Goal: Communication & Community: Connect with others

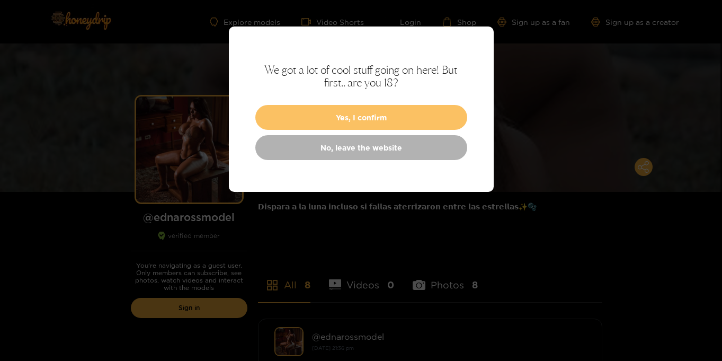
click at [363, 120] on button "Yes, I confirm" at bounding box center [361, 117] width 212 height 25
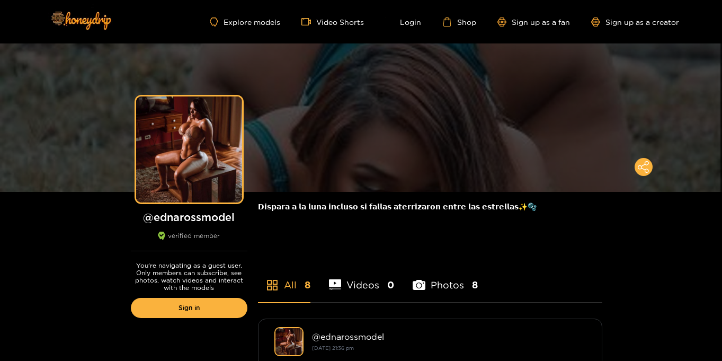
click at [413, 28] on div "Explore models Video Shorts Login Shop Sign up as a fan Sign up as a creator" at bounding box center [361, 21] width 636 height 43
click at [414, 24] on link "Login" at bounding box center [403, 22] width 36 height 10
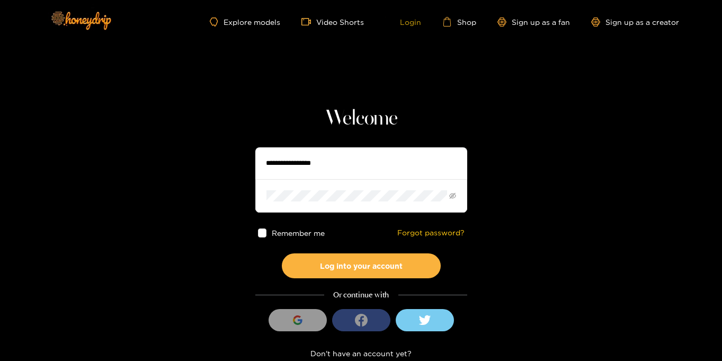
type input "**********"
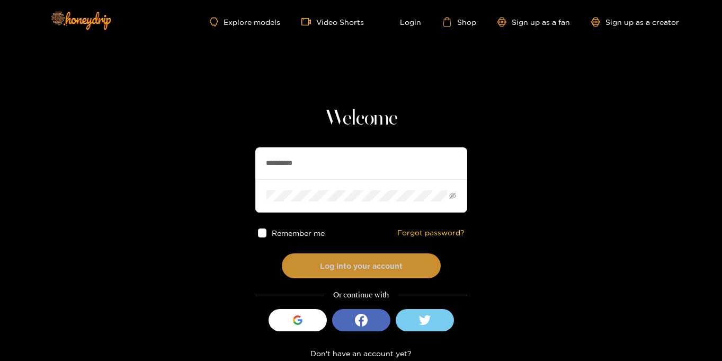
click at [366, 261] on button "Log into your account" at bounding box center [361, 265] width 159 height 25
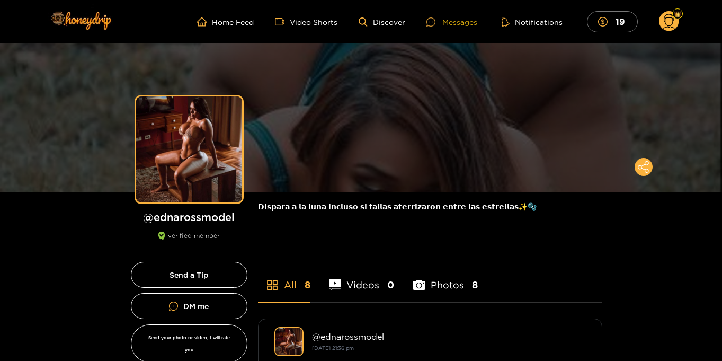
click at [451, 24] on div "Messages" at bounding box center [452, 22] width 51 height 12
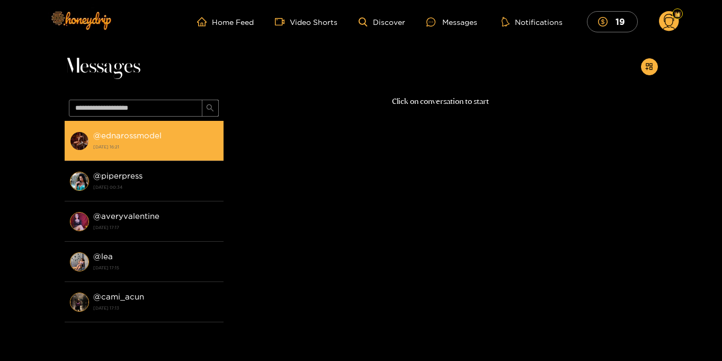
click at [146, 148] on strong "[DATE] 16:21" at bounding box center [155, 147] width 125 height 10
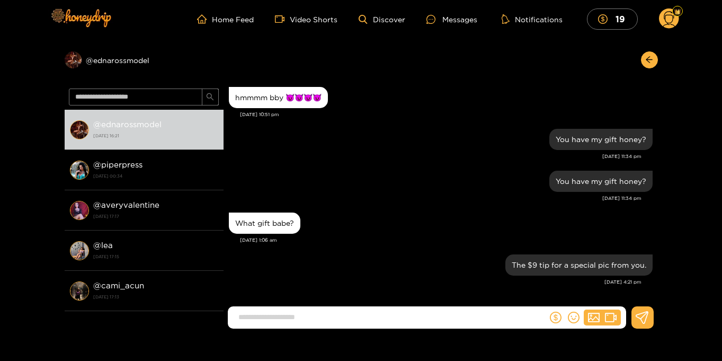
scroll to position [4, 0]
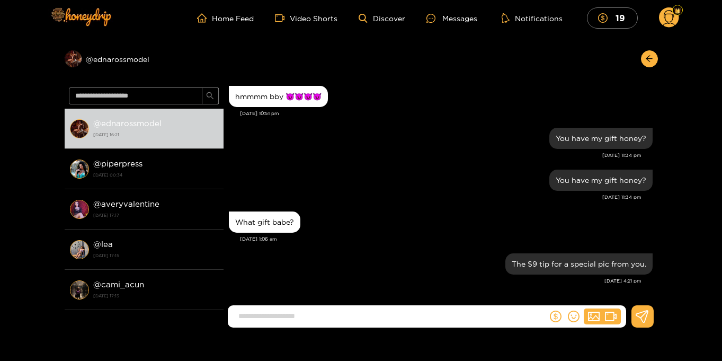
click at [668, 23] on circle at bounding box center [669, 17] width 20 height 20
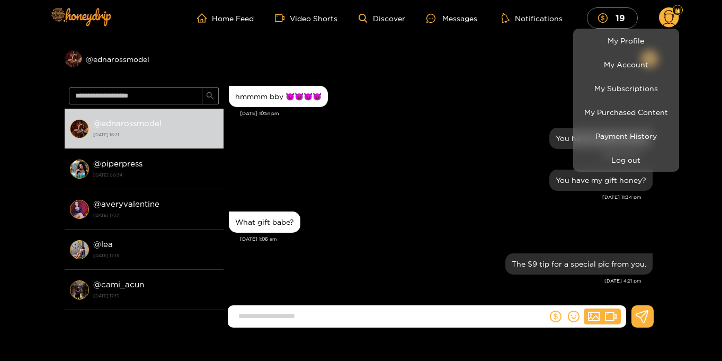
click at [701, 51] on div at bounding box center [361, 180] width 722 height 361
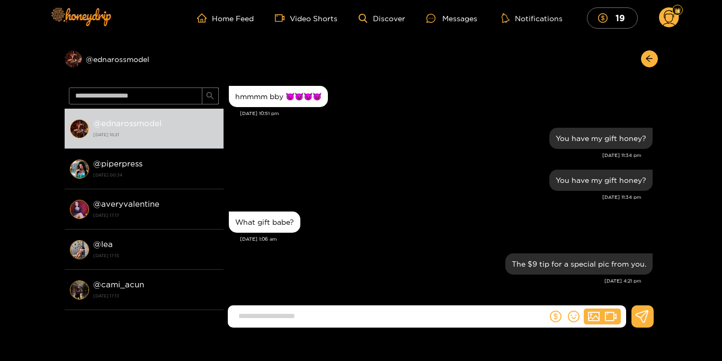
click at [320, 317] on input at bounding box center [390, 315] width 314 height 17
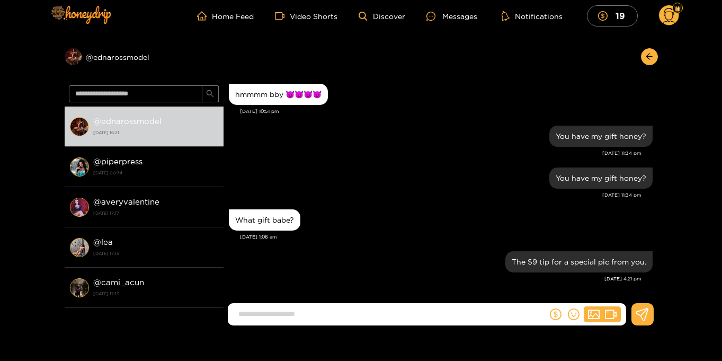
scroll to position [6, 0]
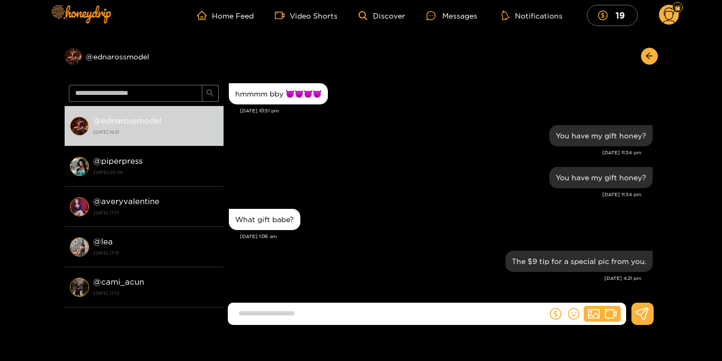
click at [673, 17] on icon at bounding box center [669, 16] width 12 height 19
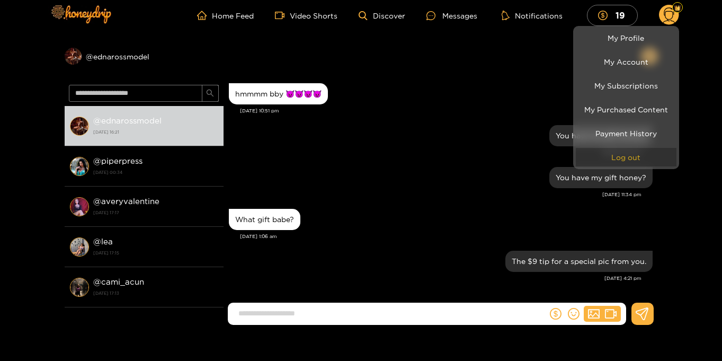
click at [632, 155] on button "Log out" at bounding box center [626, 157] width 101 height 19
